Goal: Information Seeking & Learning: Check status

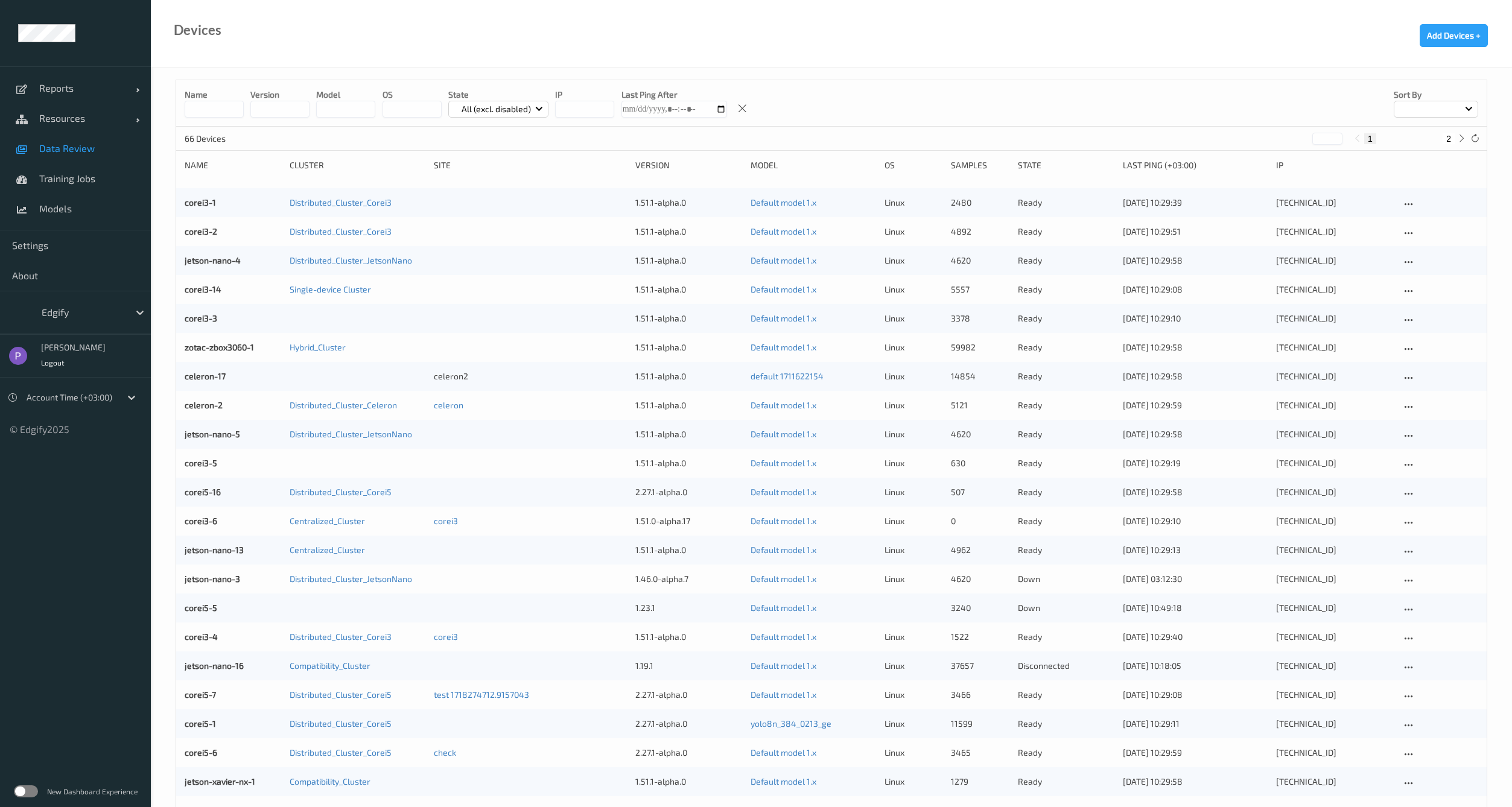
click at [68, 152] on span "Data Review" at bounding box center [89, 148] width 99 height 12
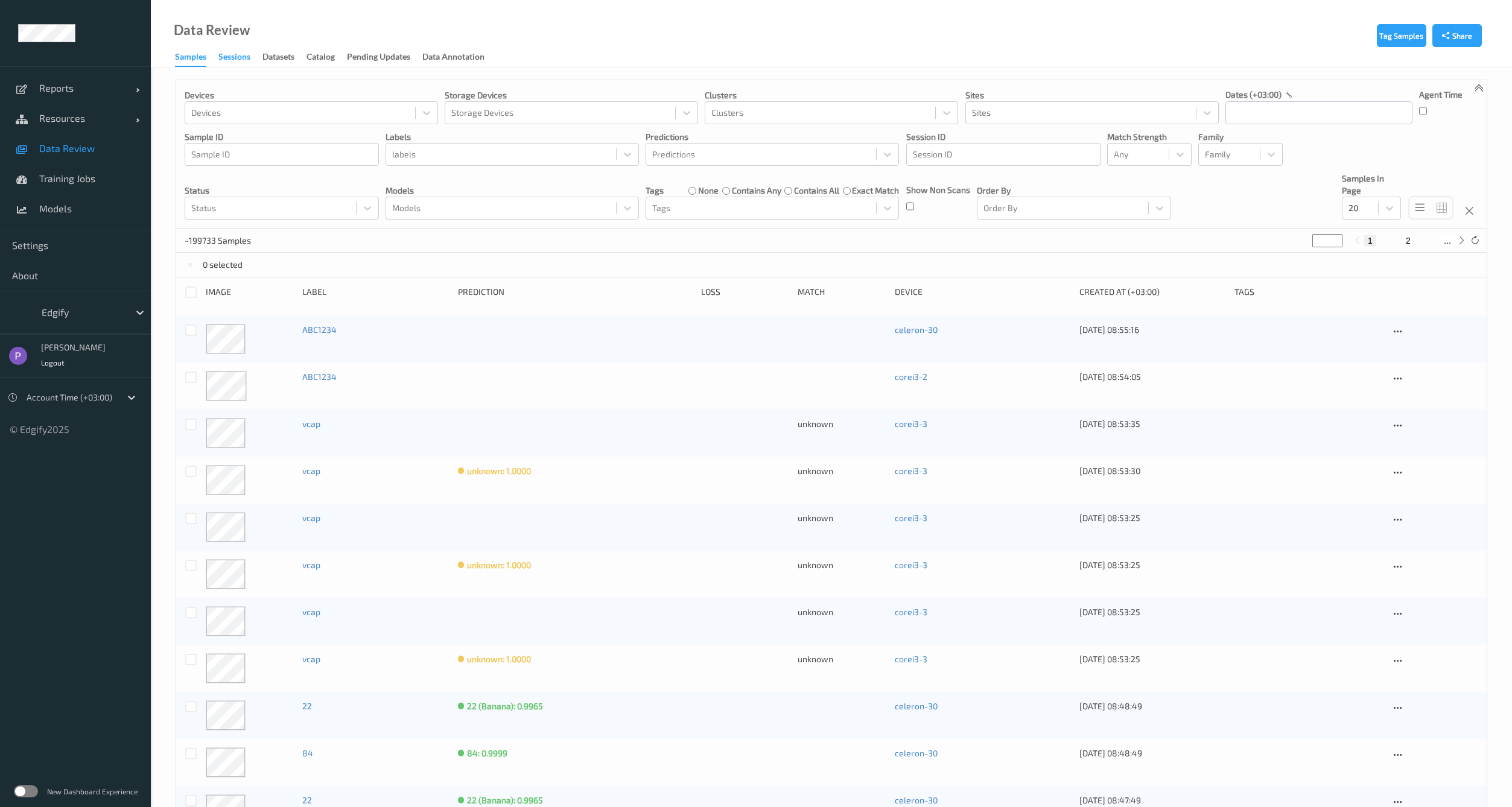
click at [228, 54] on div "Sessions" at bounding box center [234, 58] width 32 height 15
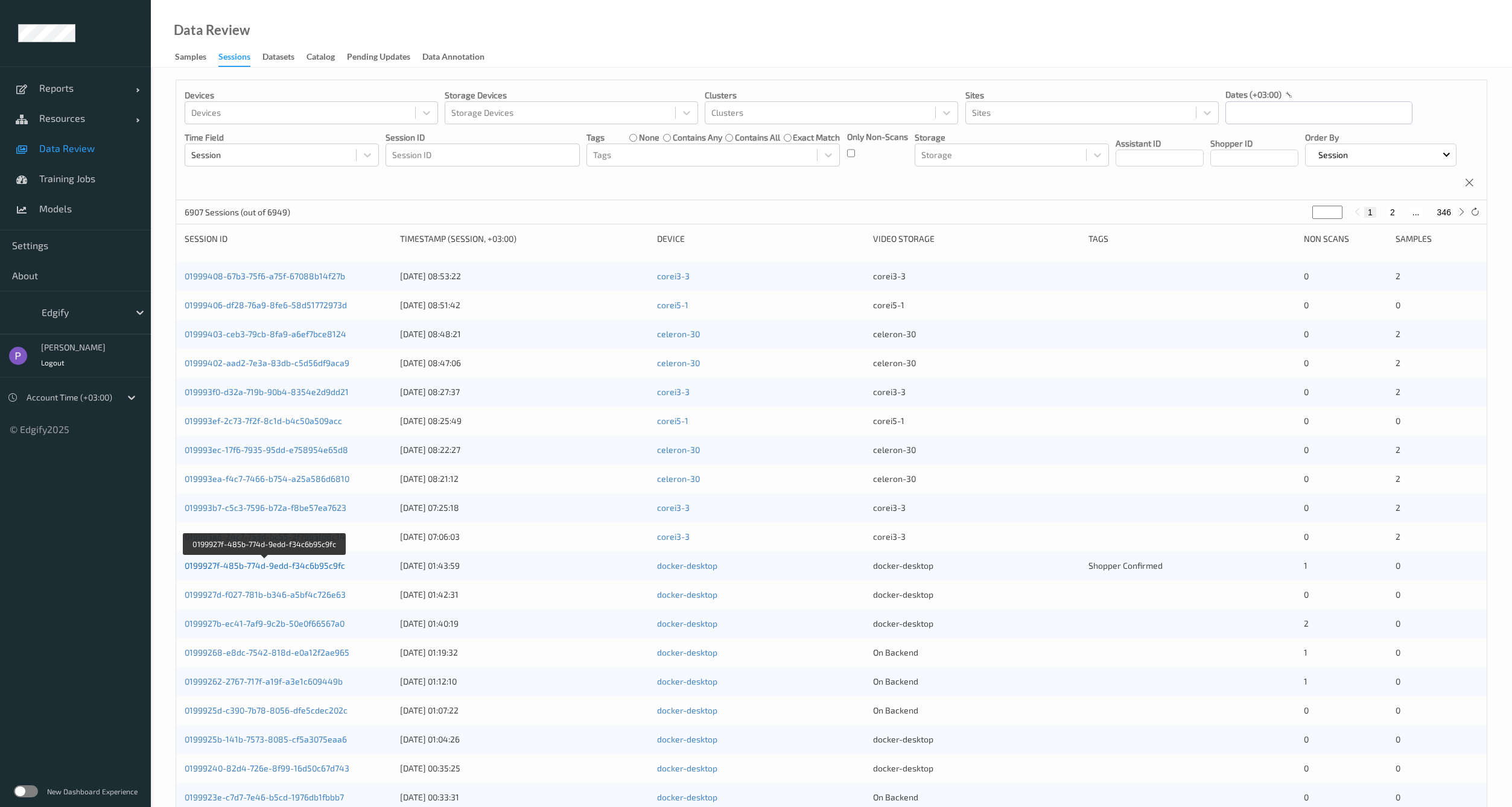
click at [283, 570] on link "0199927f-485b-774d-9edd-f34c6b95c9fc" at bounding box center [264, 565] width 160 height 10
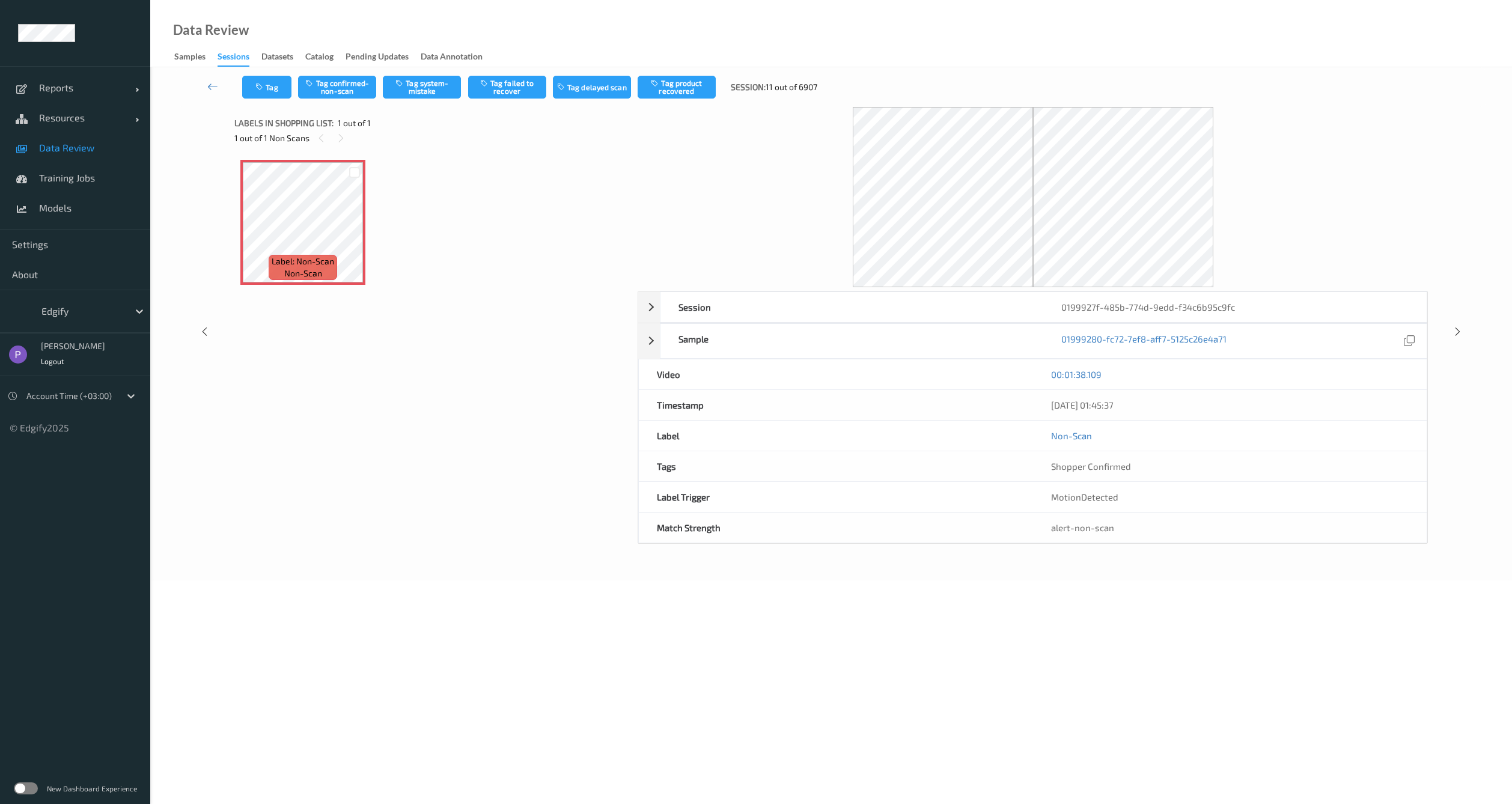
click at [21, 791] on label at bounding box center [26, 788] width 24 height 12
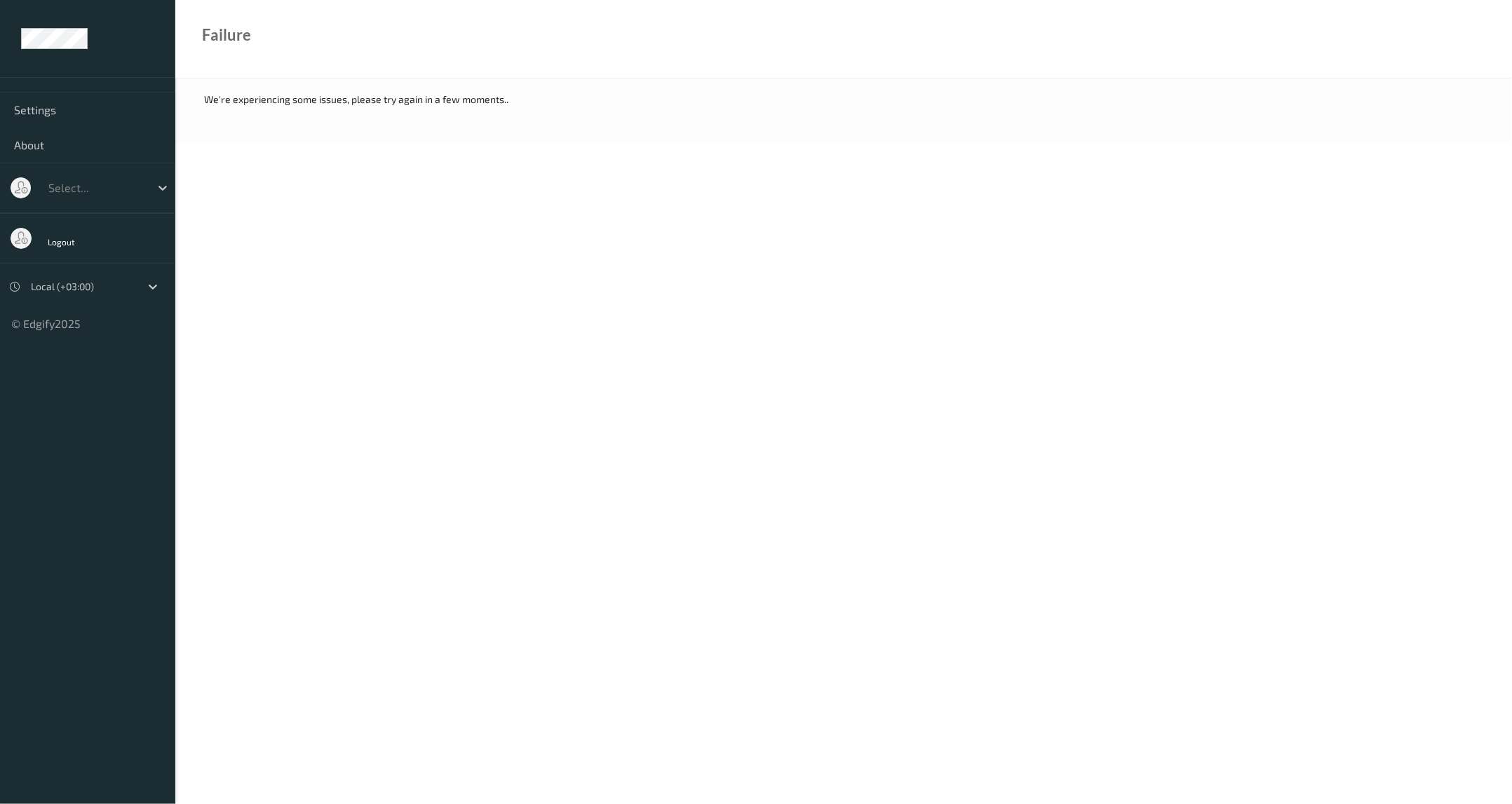
click at [595, 49] on div "Failure" at bounding box center [843, 39] width 1336 height 79
click at [419, 60] on div "Failure" at bounding box center [843, 39] width 1336 height 79
